Goal: Use online tool/utility: Utilize a website feature to perform a specific function

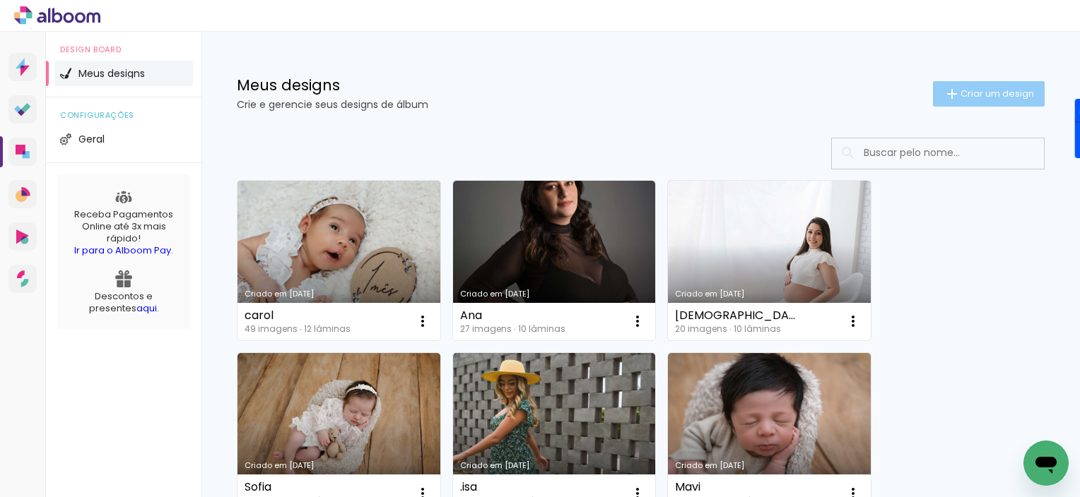
click at [984, 91] on span "Criar um design" at bounding box center [996, 93] width 73 height 9
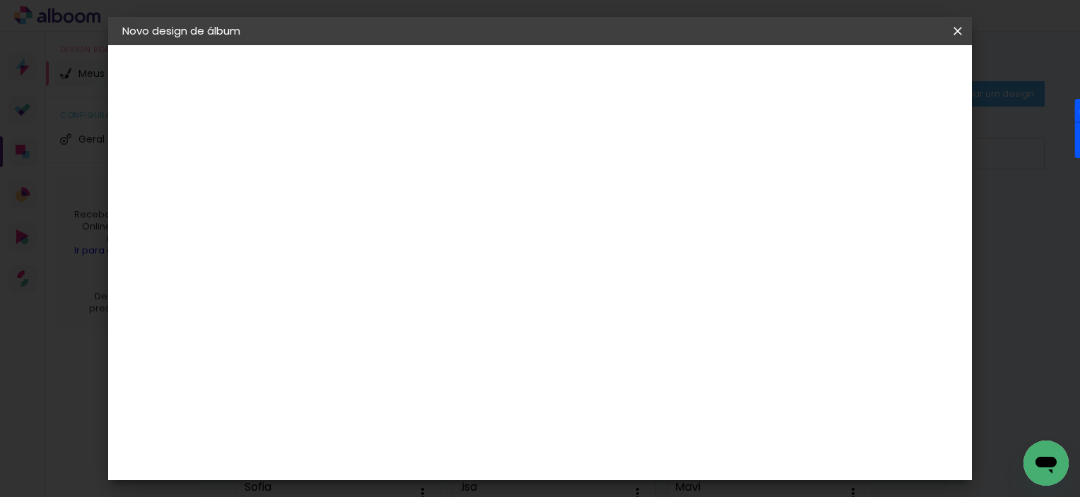
click at [353, 186] on input at bounding box center [353, 190] width 0 height 22
type input "[PERSON_NAME]"
click at [0, 0] on slot "Avançar" at bounding box center [0, 0] width 0 height 0
click at [461, 264] on input at bounding box center [389, 269] width 143 height 18
type input "go"
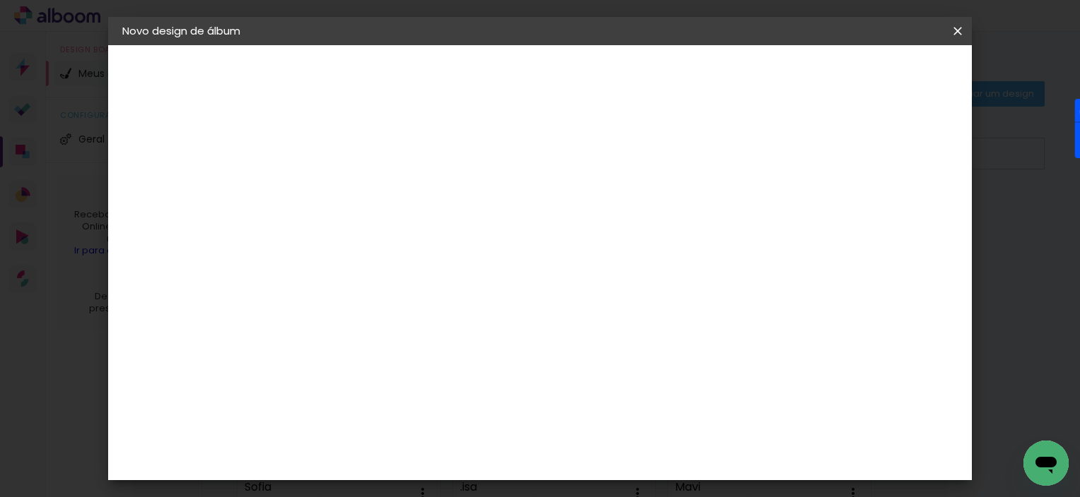
type paper-input "go"
click at [437, 329] on paper-item "Go image" at bounding box center [375, 322] width 124 height 37
click at [378, 319] on div "Go image" at bounding box center [360, 322] width 35 height 23
click at [0, 0] on slot "Avançar" at bounding box center [0, 0] width 0 height 0
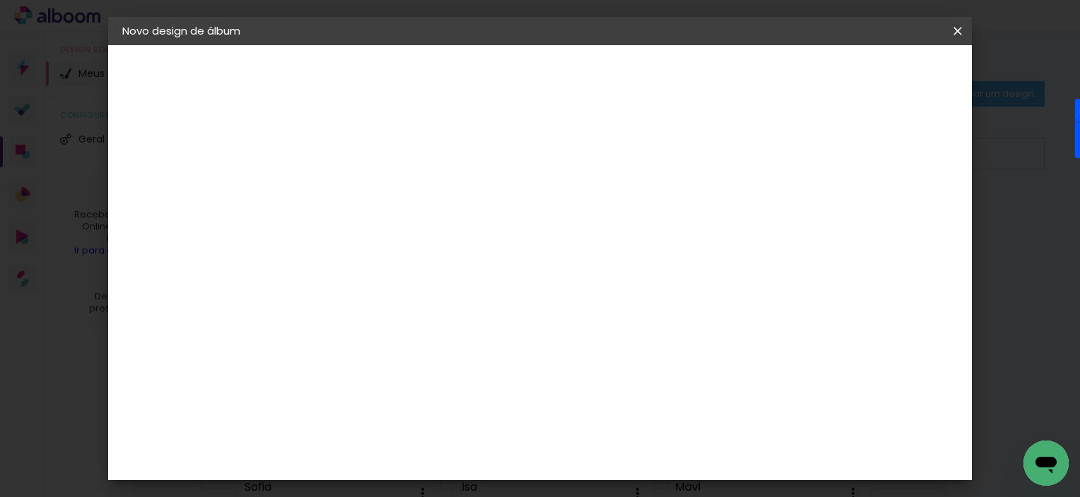
click at [0, 0] on div at bounding box center [0, 0] width 0 height 0
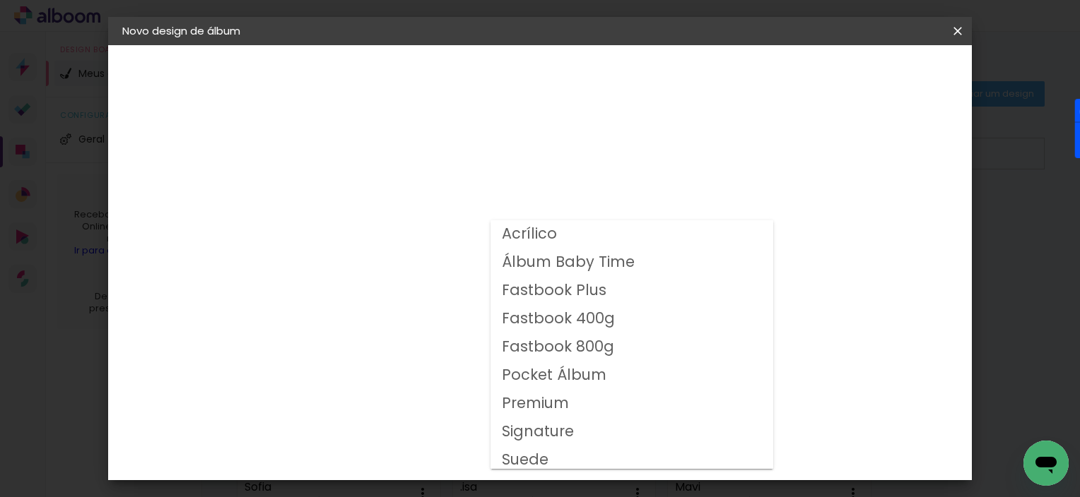
click at [0, 0] on slot "Fastbook Plus" at bounding box center [0, 0] width 0 height 0
type input "Fastbook Plus"
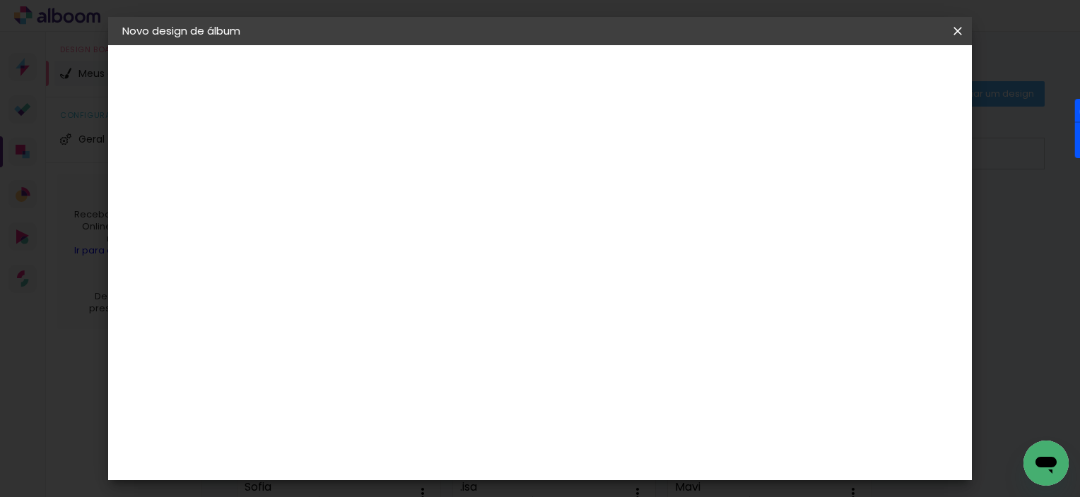
scroll to position [144, 0]
click at [449, 432] on span "20 × 20" at bounding box center [416, 455] width 66 height 46
click at [0, 0] on slot "Avançar" at bounding box center [0, 0] width 0 height 0
click at [703, 70] on span "Iniciar design" at bounding box center [671, 75] width 64 height 10
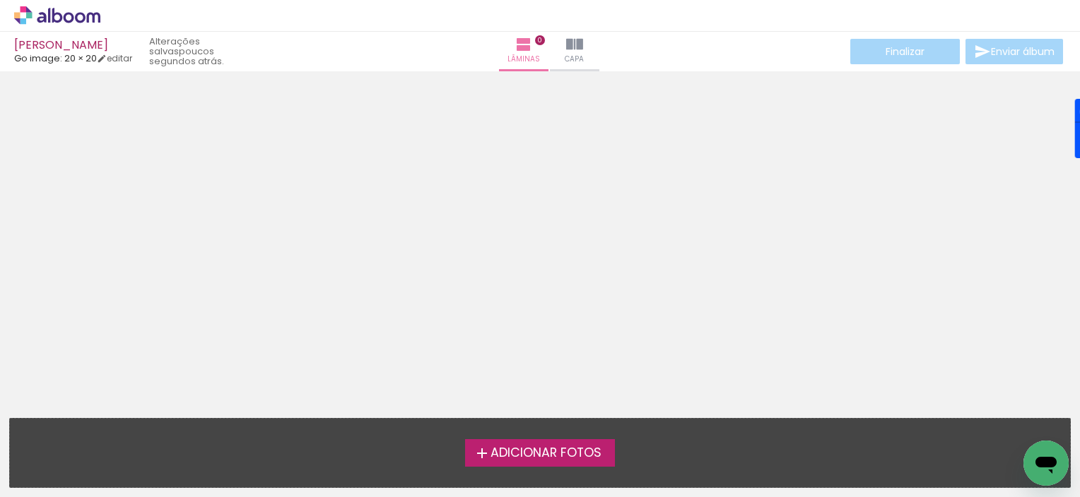
click at [513, 454] on span "Adicionar Fotos" at bounding box center [545, 453] width 111 height 13
click at [0, 0] on input "file" at bounding box center [0, 0] width 0 height 0
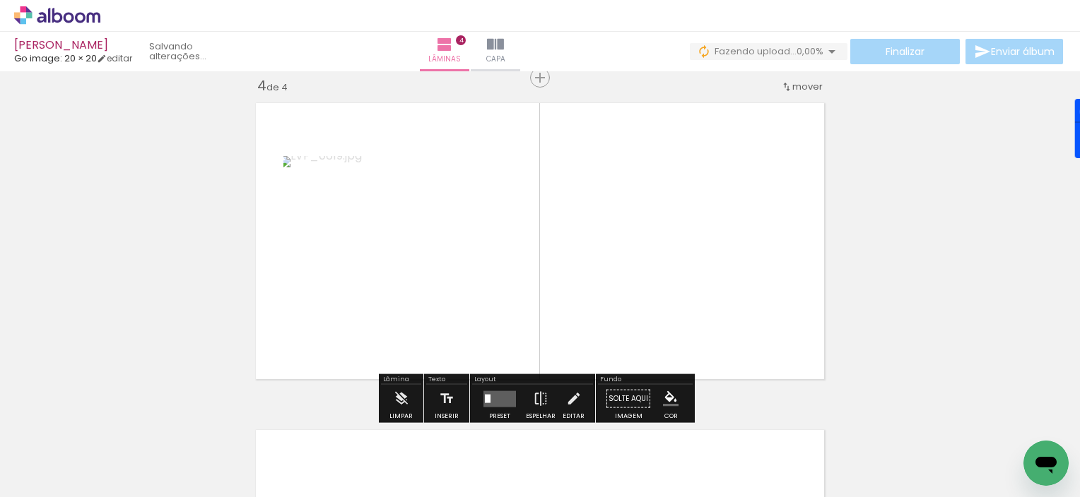
scroll to position [999, 0]
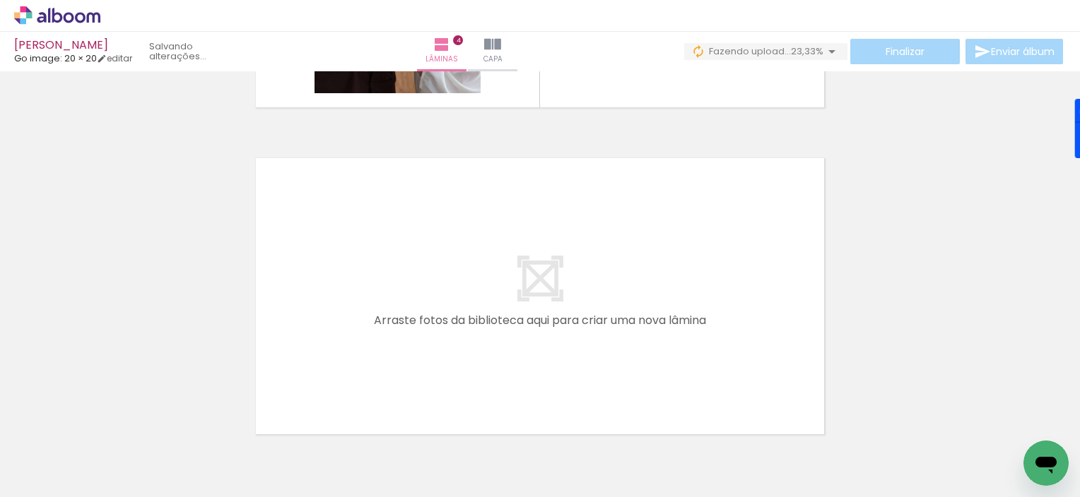
scroll to position [1268, 0]
click at [370, 421] on quentale-thumb at bounding box center [398, 449] width 79 height 81
click at [449, 419] on quentale-thumb at bounding box center [477, 449] width 79 height 81
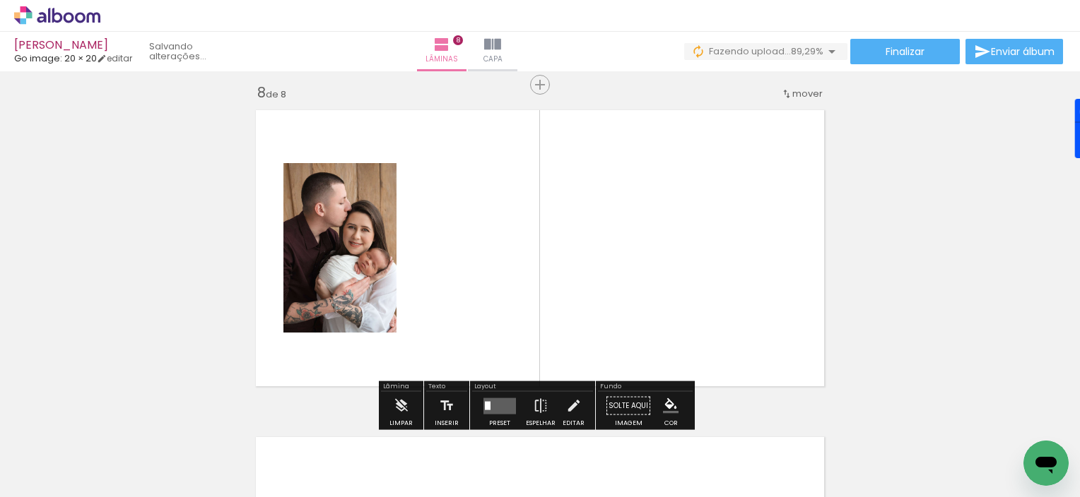
scroll to position [2308, 0]
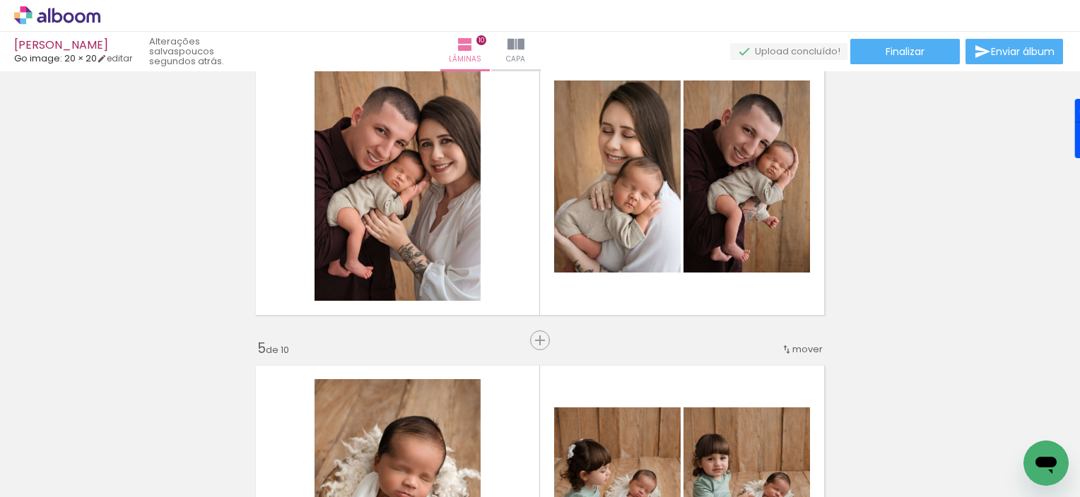
scroll to position [1053, 0]
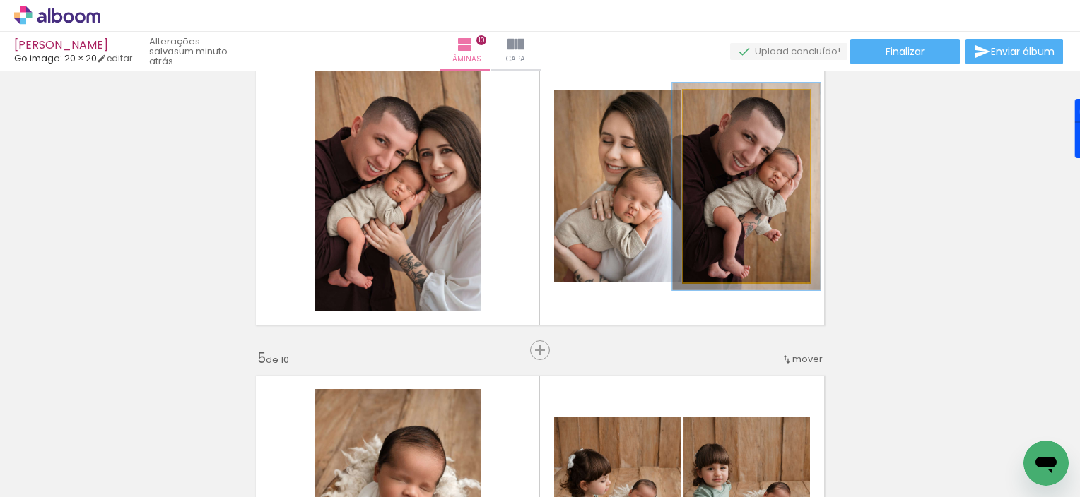
type paper-slider "108"
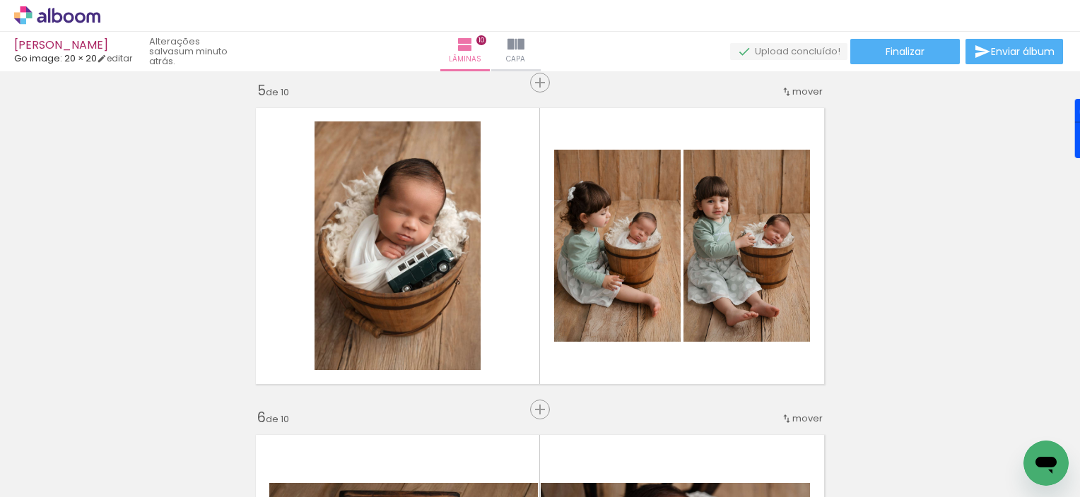
scroll to position [1321, 0]
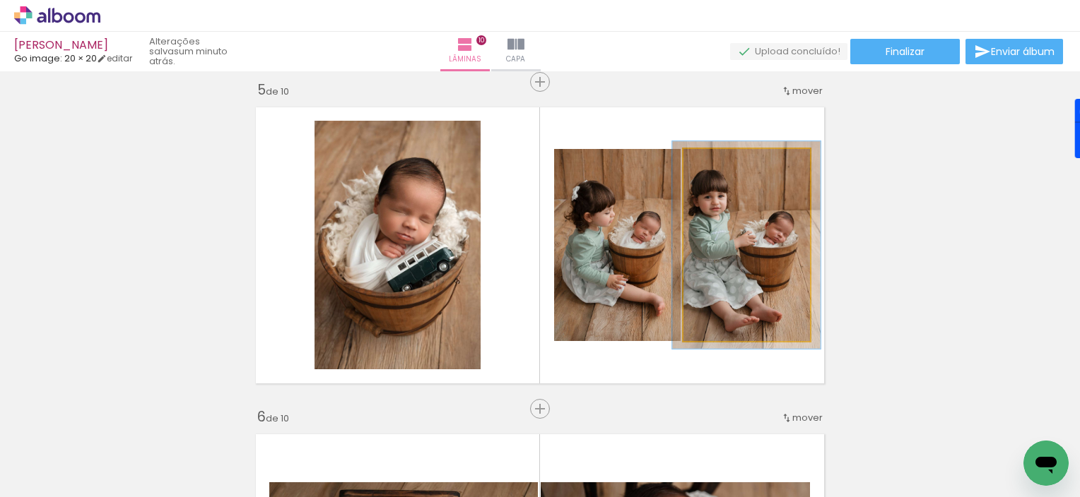
type paper-slider "108"
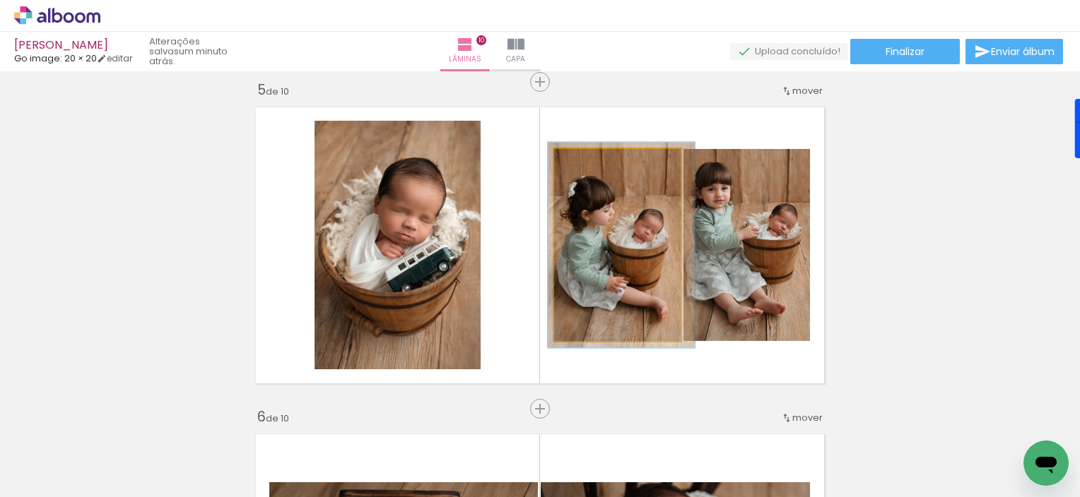
type paper-slider "107"
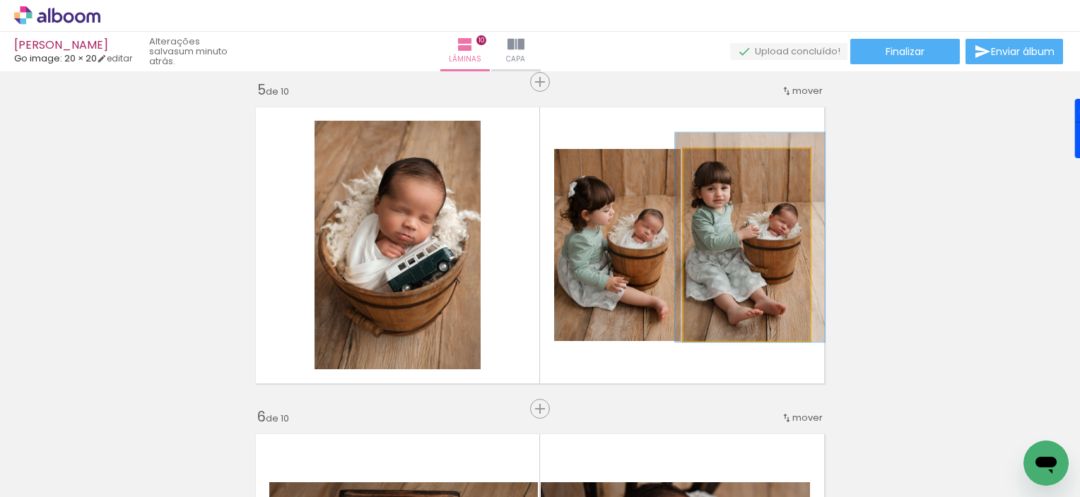
type paper-slider "109"
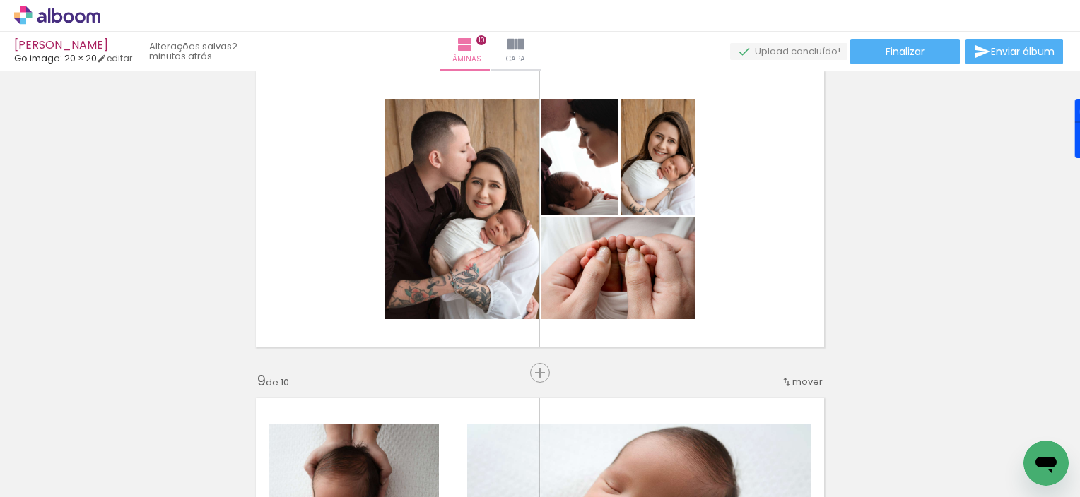
scroll to position [2338, 0]
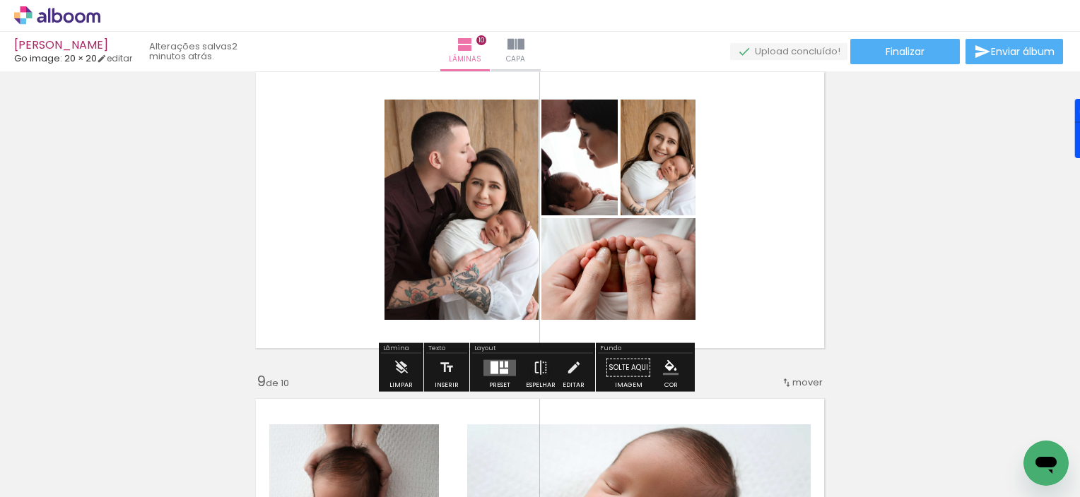
click at [0, 0] on div "Confirmar Cancelar" at bounding box center [0, 0] width 0 height 0
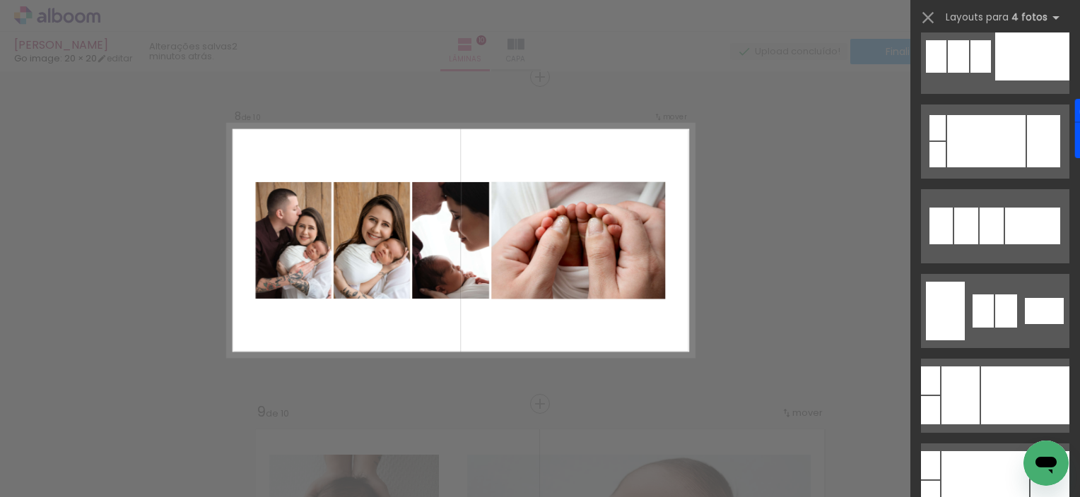
scroll to position [191, 0]
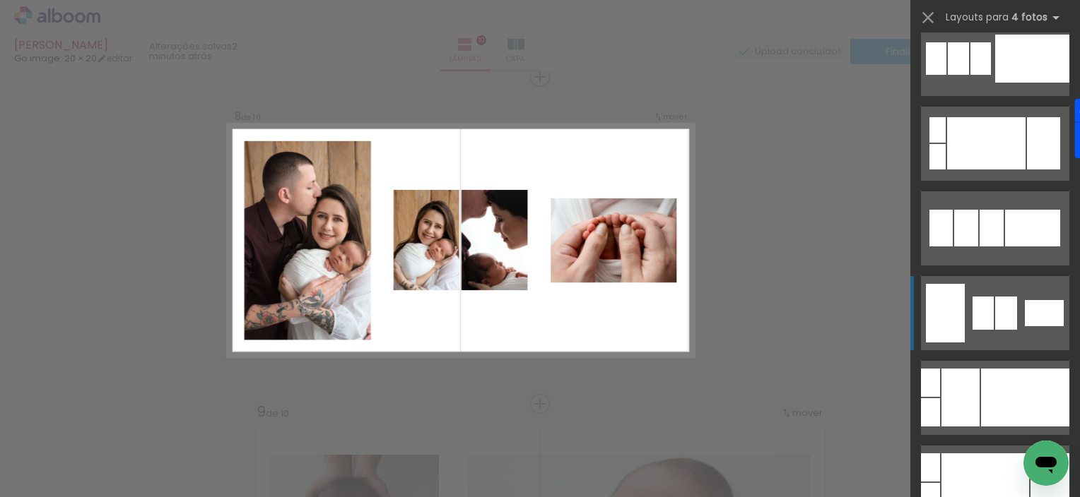
click at [995, 311] on div at bounding box center [1006, 313] width 22 height 33
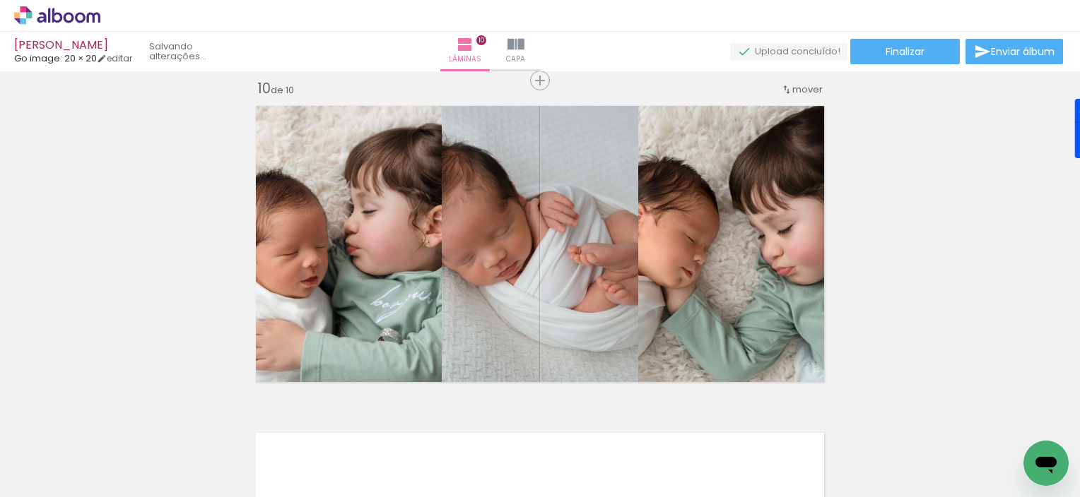
scroll to position [2985, 0]
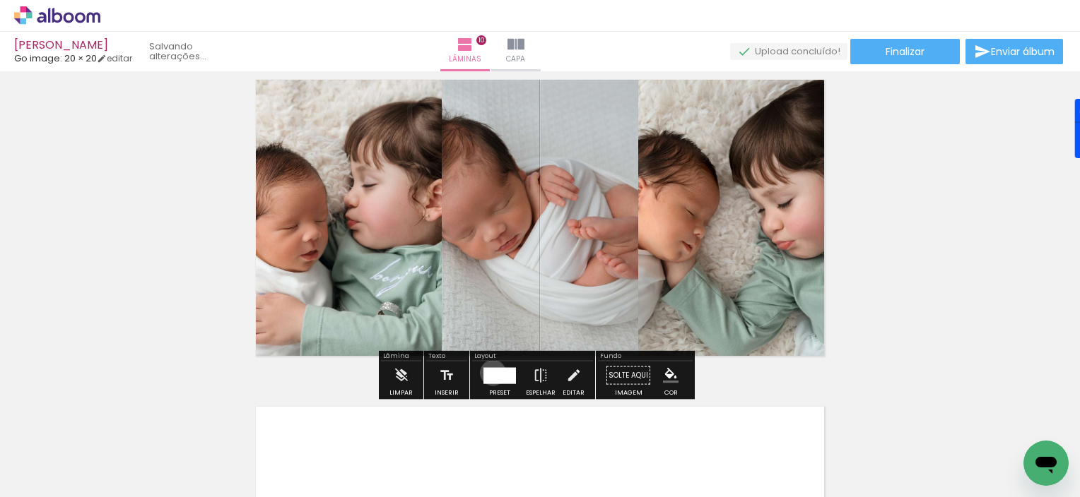
click at [0, 0] on div "Confirmar Cancelar" at bounding box center [0, 0] width 0 height 0
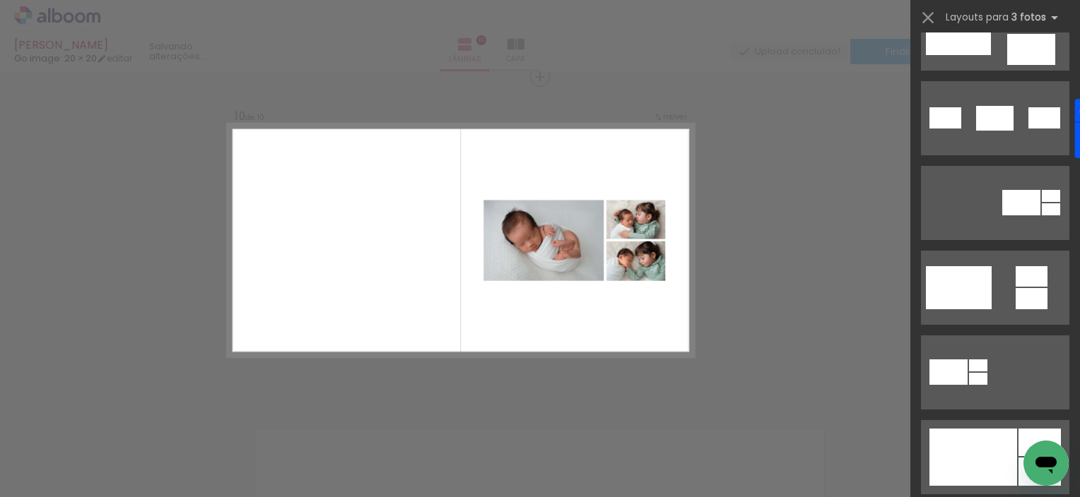
scroll to position [642, 0]
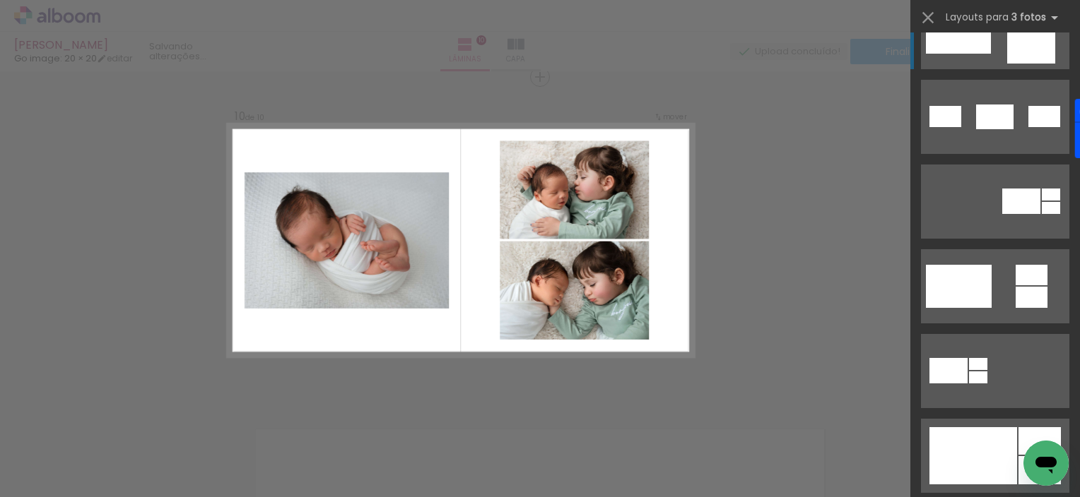
click at [952, 49] on div at bounding box center [958, 32] width 65 height 43
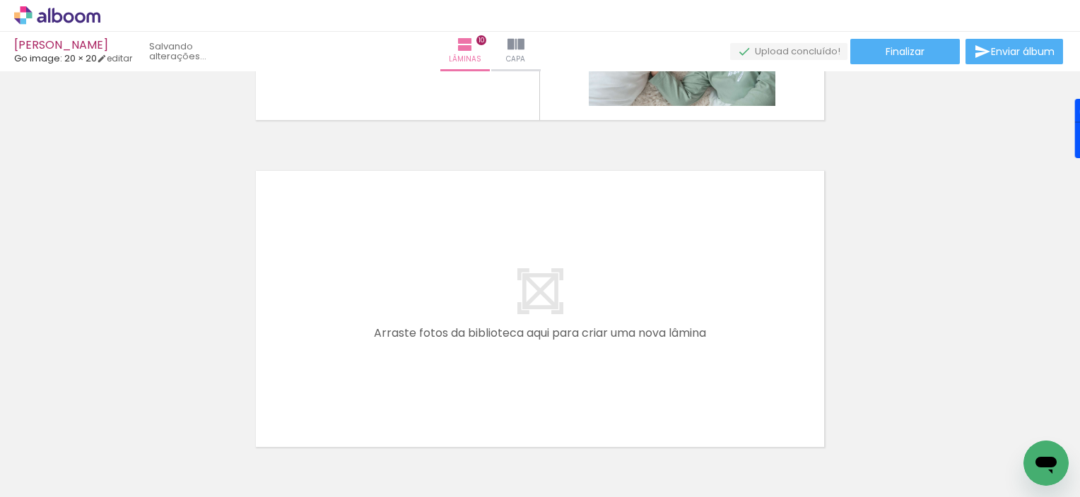
scroll to position [3315, 0]
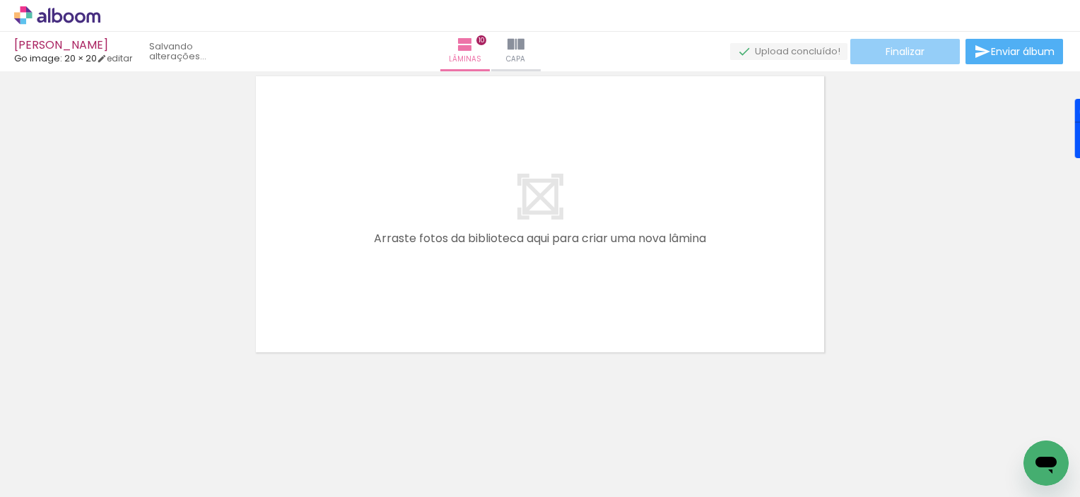
click at [904, 52] on span "Finalizar" at bounding box center [904, 52] width 39 height 10
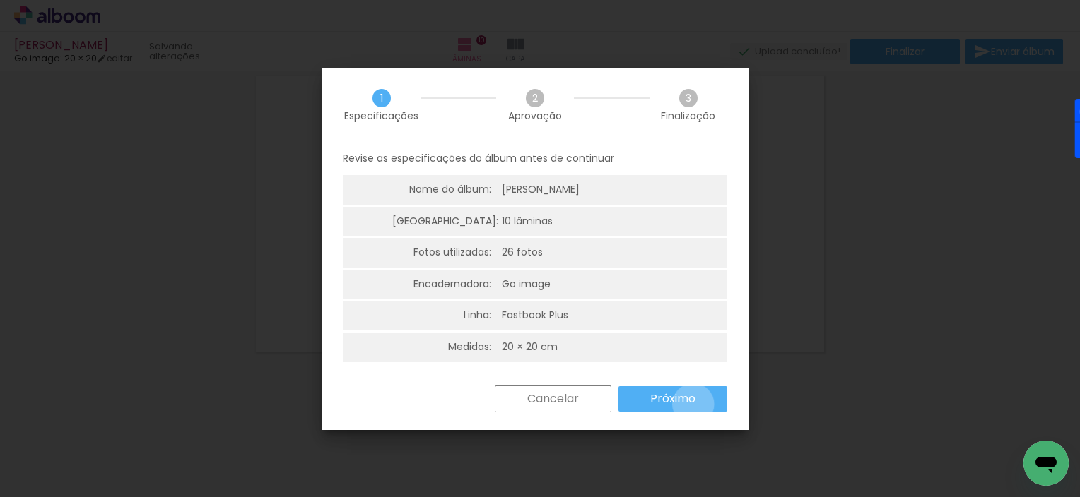
click at [0, 0] on paper-button "Próximo" at bounding box center [0, 0] width 0 height 0
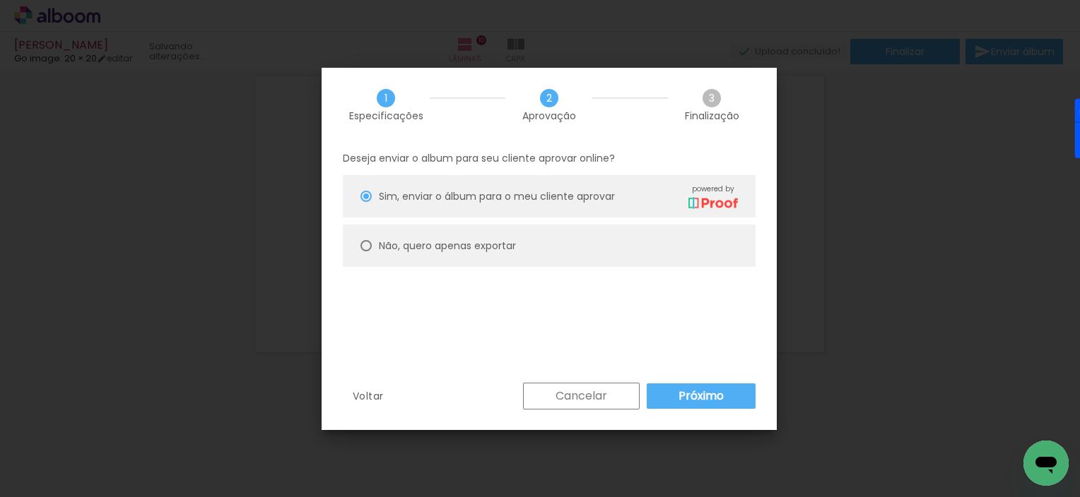
type paper-radio-button "on"
click at [0, 0] on slot "Não, quero apenas exportar" at bounding box center [0, 0] width 0 height 0
click at [678, 399] on paper-button "Próximo" at bounding box center [701, 396] width 109 height 25
type input "Alta, 300 DPI"
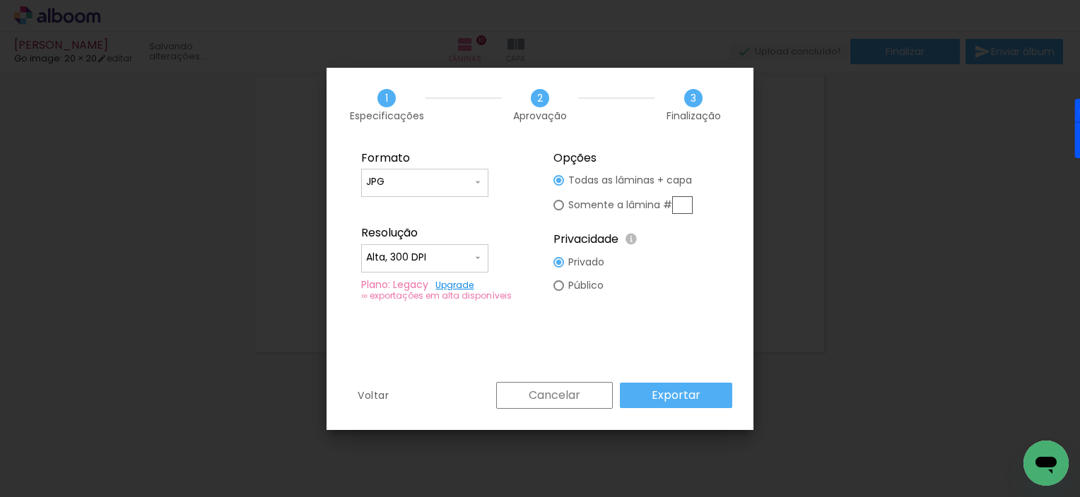
click at [0, 0] on slot "Exportar" at bounding box center [0, 0] width 0 height 0
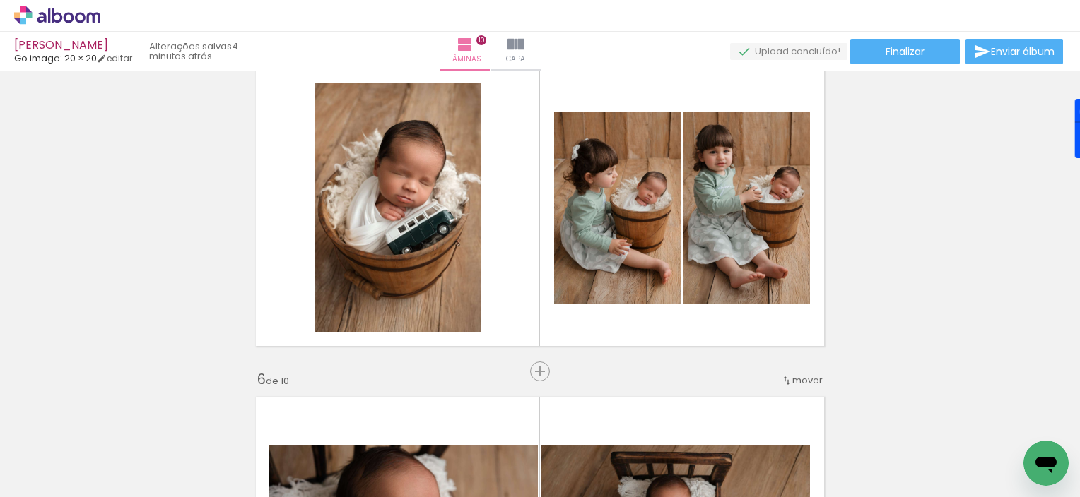
scroll to position [1356, 0]
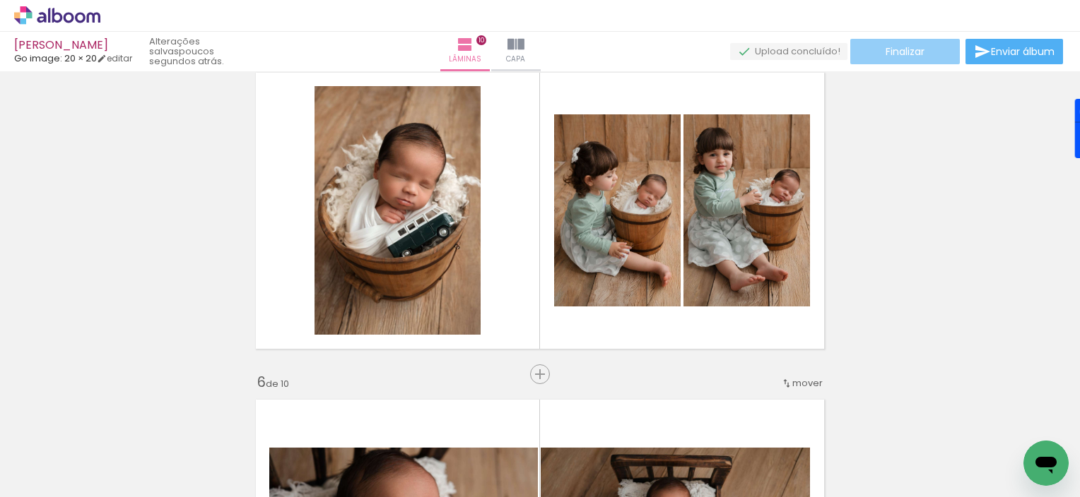
click at [922, 45] on paper-button "Finalizar" at bounding box center [905, 51] width 110 height 25
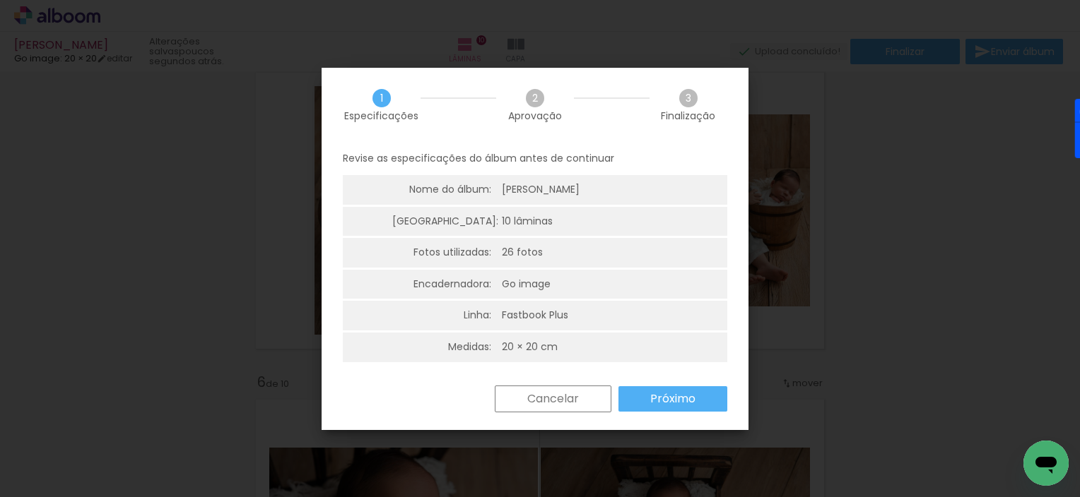
click at [0, 0] on paper-button "Próximo" at bounding box center [0, 0] width 0 height 0
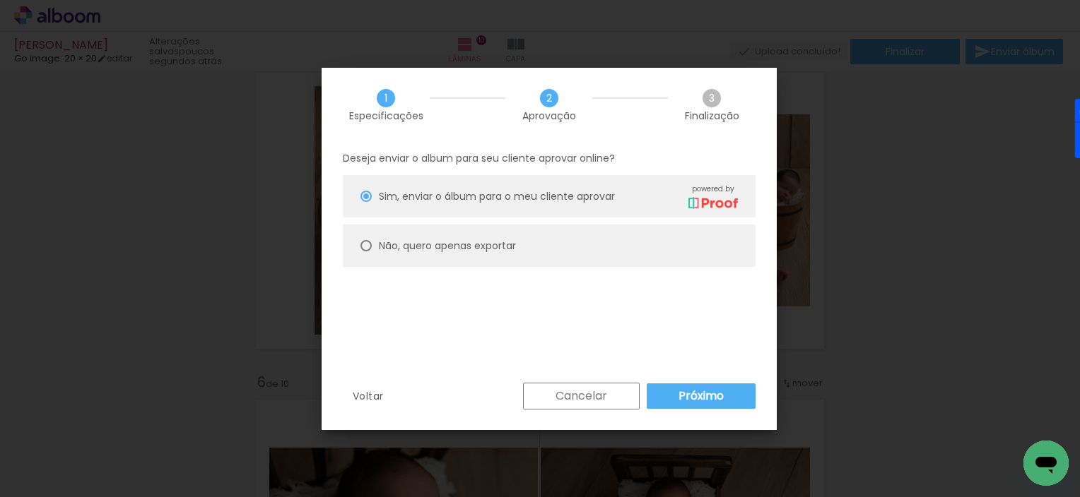
type paper-radio-button "on"
click at [0, 0] on slot "Não, quero apenas exportar" at bounding box center [0, 0] width 0 height 0
click at [0, 0] on slot "Próximo" at bounding box center [0, 0] width 0 height 0
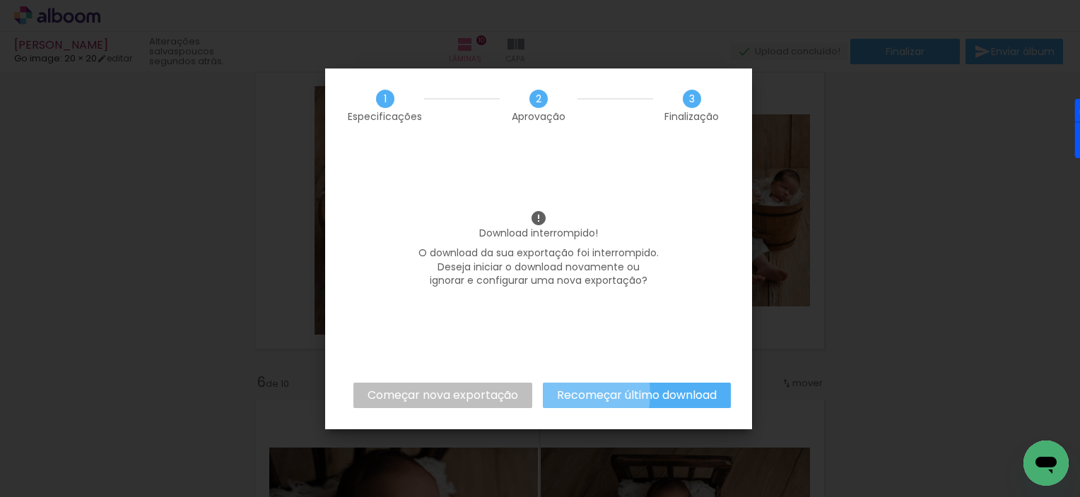
click at [0, 0] on div "de" at bounding box center [0, 0] width 0 height 0
